Goal: Check status: Check status

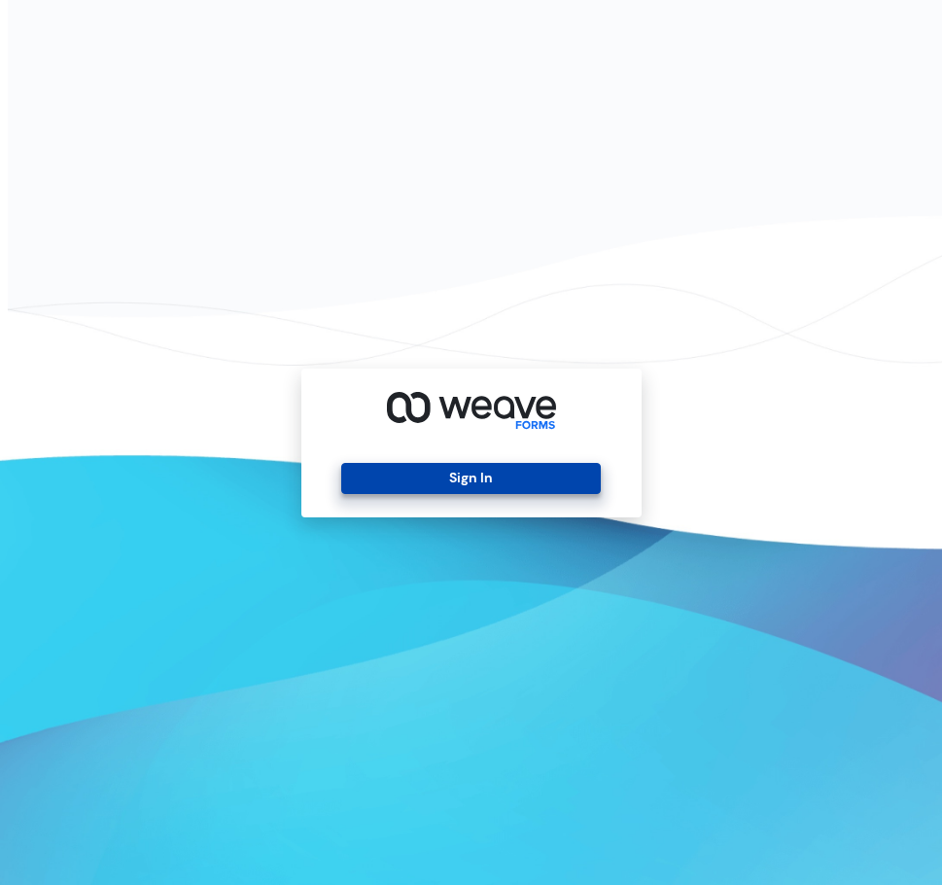
click at [481, 478] on button "Sign In" at bounding box center [471, 478] width 260 height 31
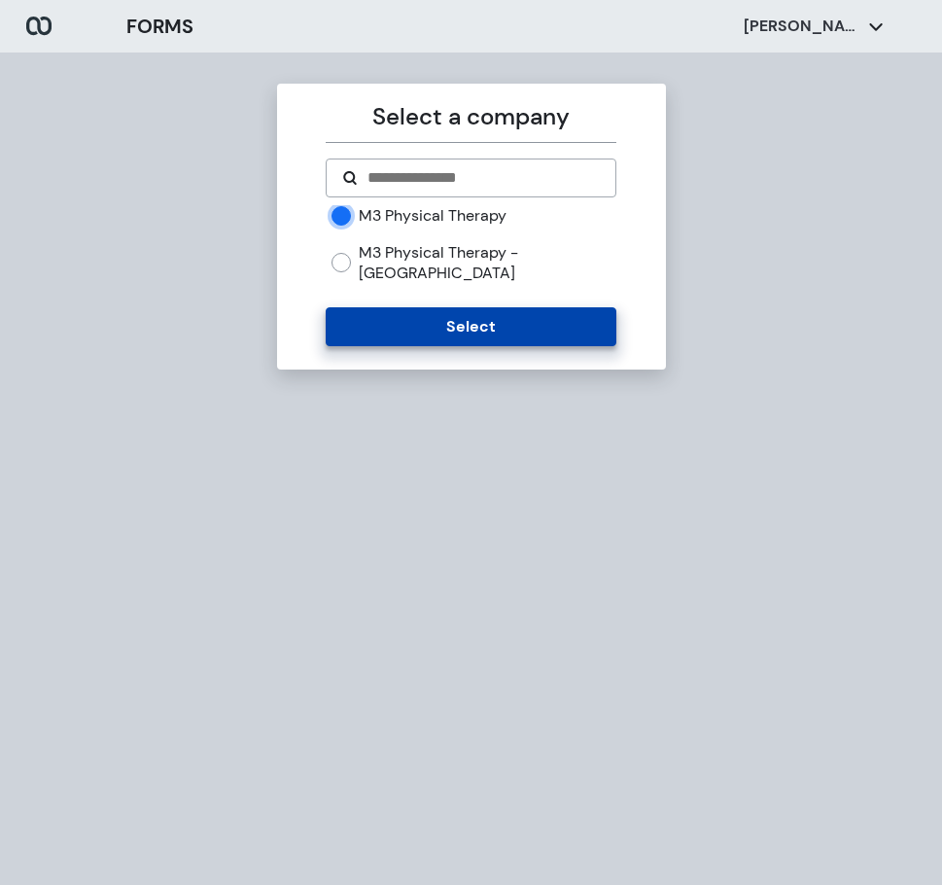
click at [453, 307] on button "Select" at bounding box center [471, 326] width 291 height 39
